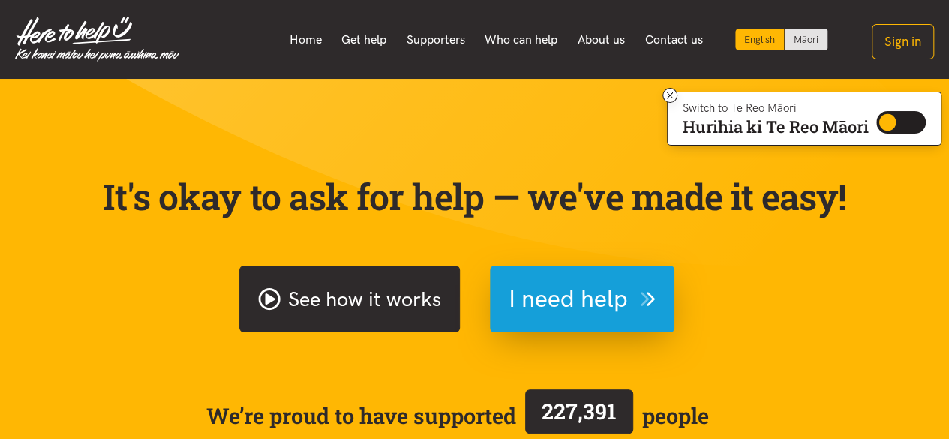
click at [410, 296] on link "See how it works" at bounding box center [349, 299] width 221 height 67
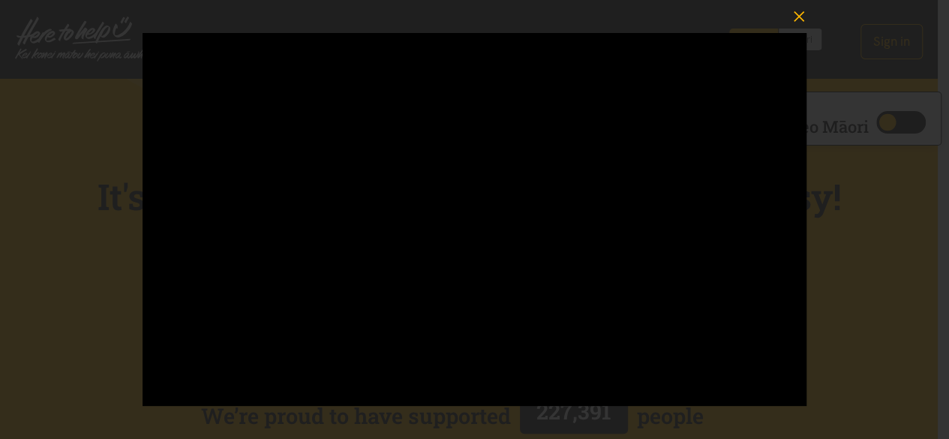
click at [796, 16] on icon "button" at bounding box center [799, 16] width 21 height 21
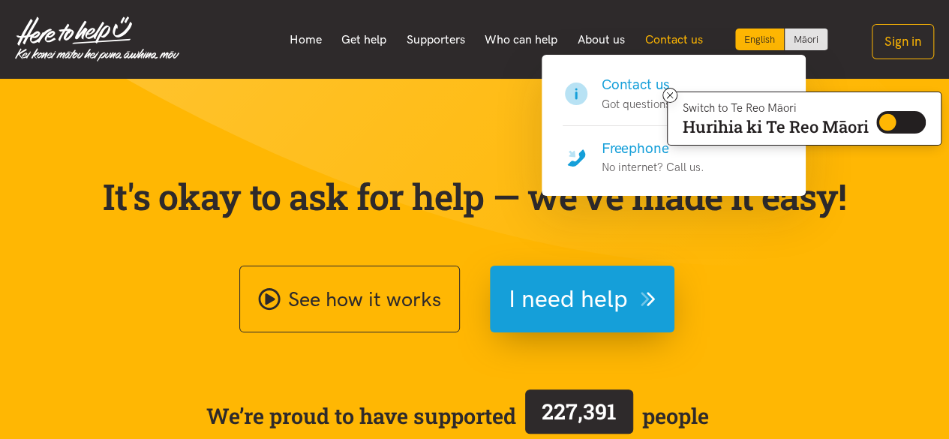
click at [665, 41] on link "Contact us" at bounding box center [674, 40] width 78 height 32
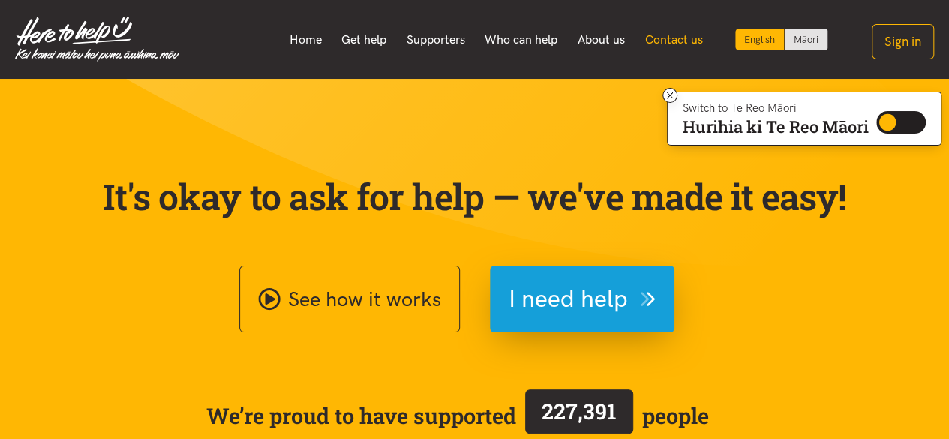
click at [665, 37] on link "Contact us" at bounding box center [674, 40] width 78 height 32
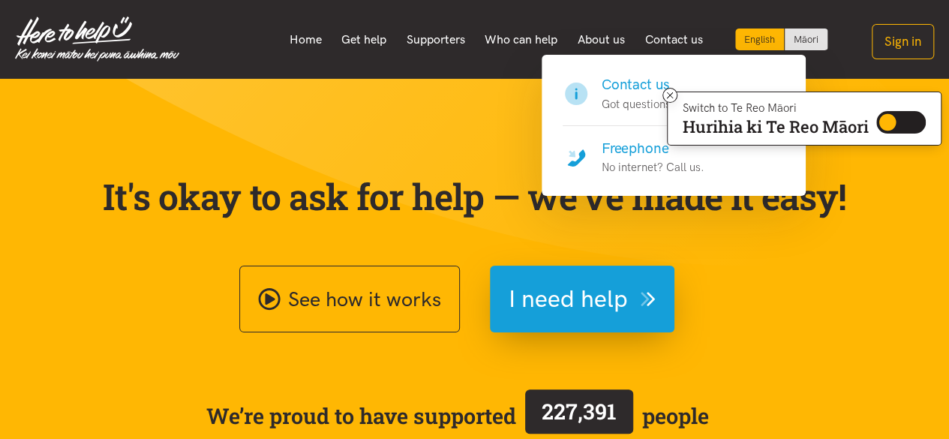
click at [627, 148] on h4 "Freephone" at bounding box center [653, 148] width 103 height 21
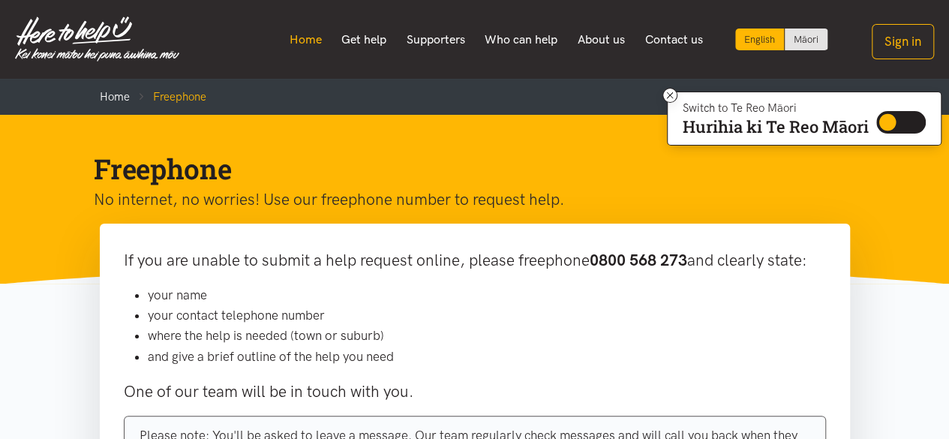
click at [307, 40] on link "Home" at bounding box center [305, 40] width 53 height 32
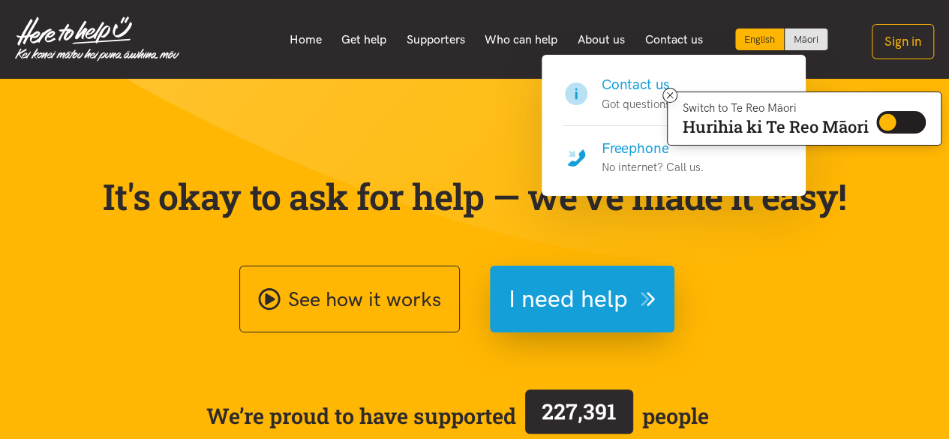
click at [629, 154] on h4 "Freephone" at bounding box center [653, 148] width 103 height 21
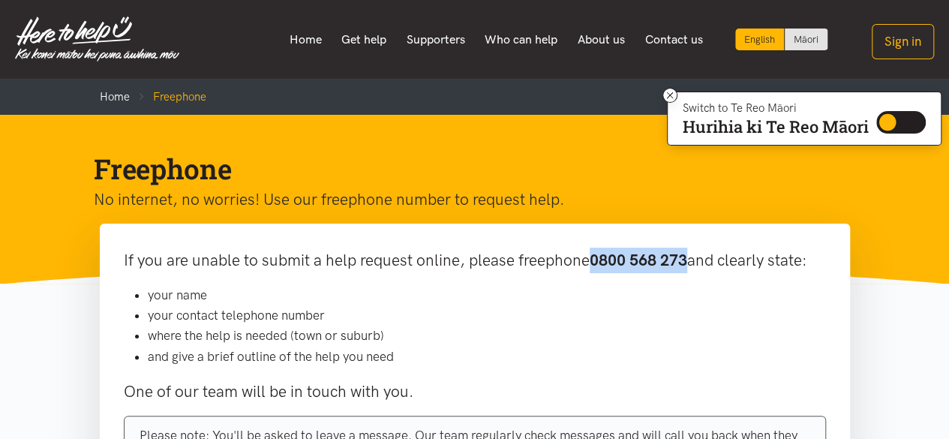
drag, startPoint x: 690, startPoint y: 257, endPoint x: 593, endPoint y: 265, distance: 97.9
click at [593, 265] on b "0800 568 273" at bounding box center [639, 260] width 98 height 19
copy b "0800 568 273"
click at [566, 352] on li "and give a brief outline of the help you need" at bounding box center [487, 357] width 678 height 20
click at [308, 41] on link "Home" at bounding box center [305, 40] width 53 height 32
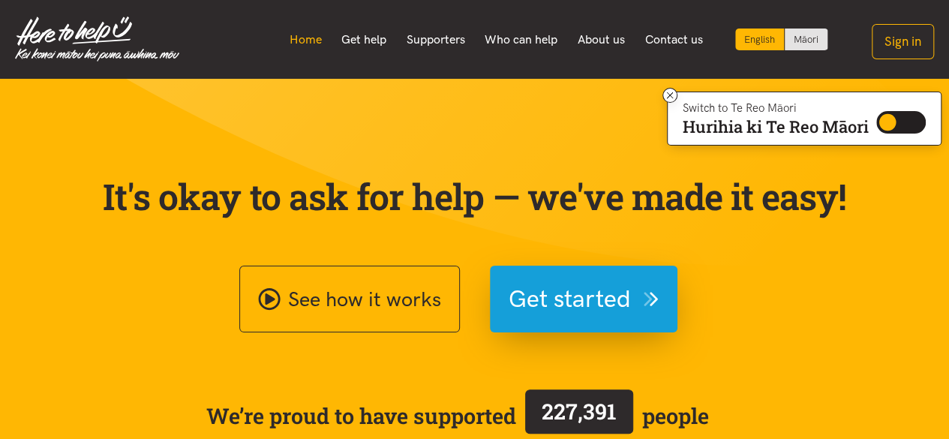
click at [311, 44] on link "Home" at bounding box center [305, 40] width 53 height 32
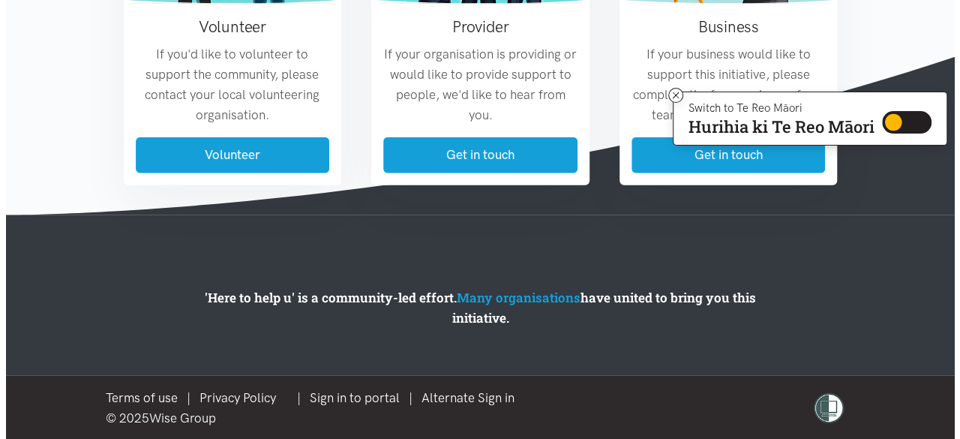
scroll to position [2, 0]
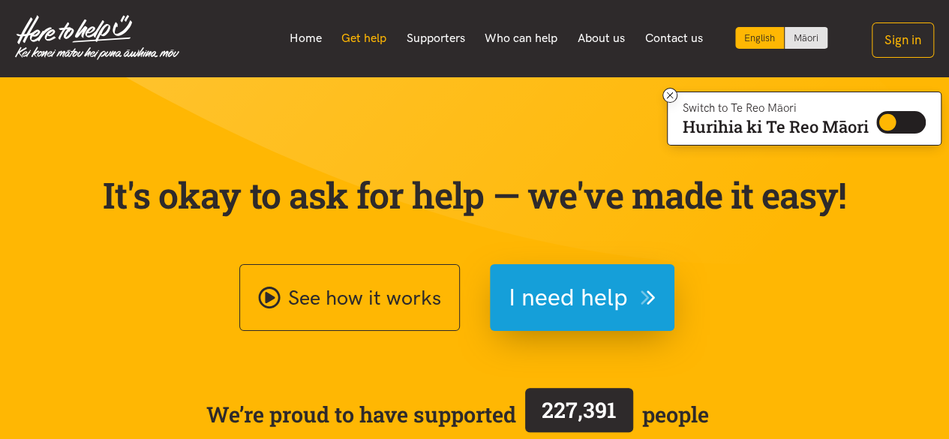
click at [350, 38] on link "Get help" at bounding box center [364, 39] width 65 height 32
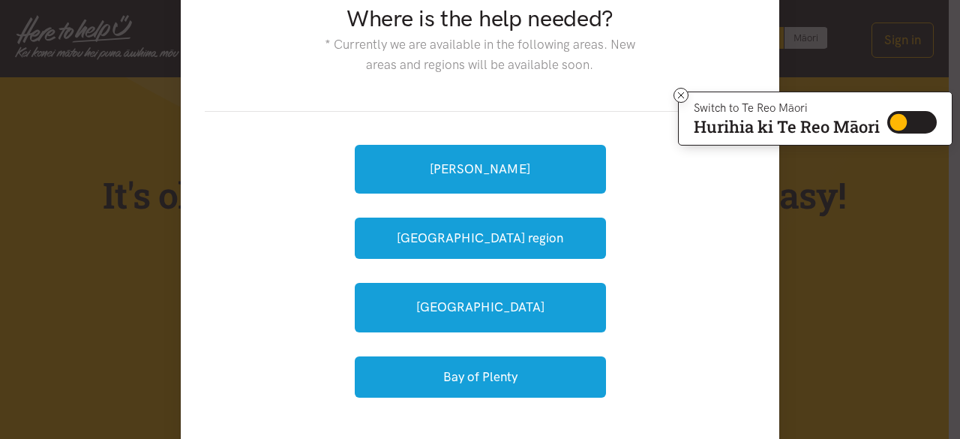
scroll to position [71, 0]
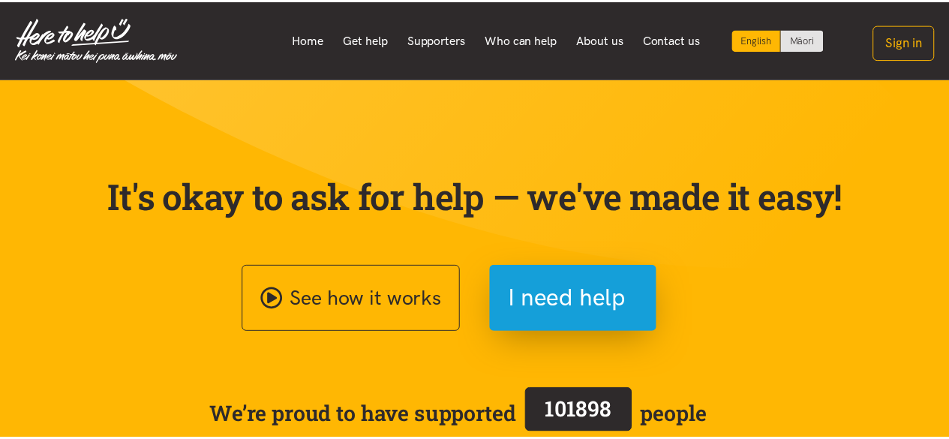
scroll to position [2, 0]
